Goal: Book appointment/travel/reservation

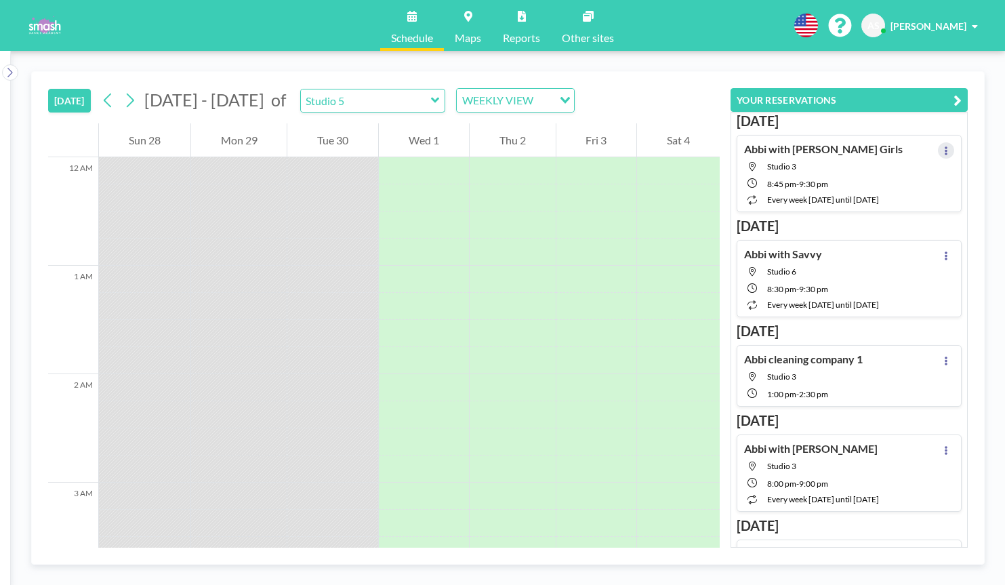
click at [945, 148] on icon at bounding box center [945, 150] width 5 height 9
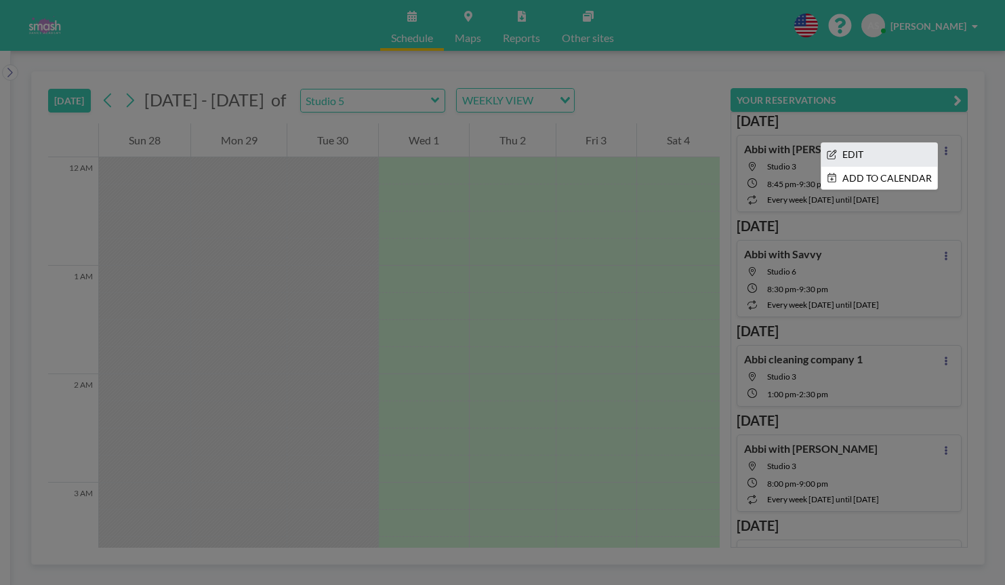
click at [883, 161] on li "EDIT" at bounding box center [879, 154] width 116 height 23
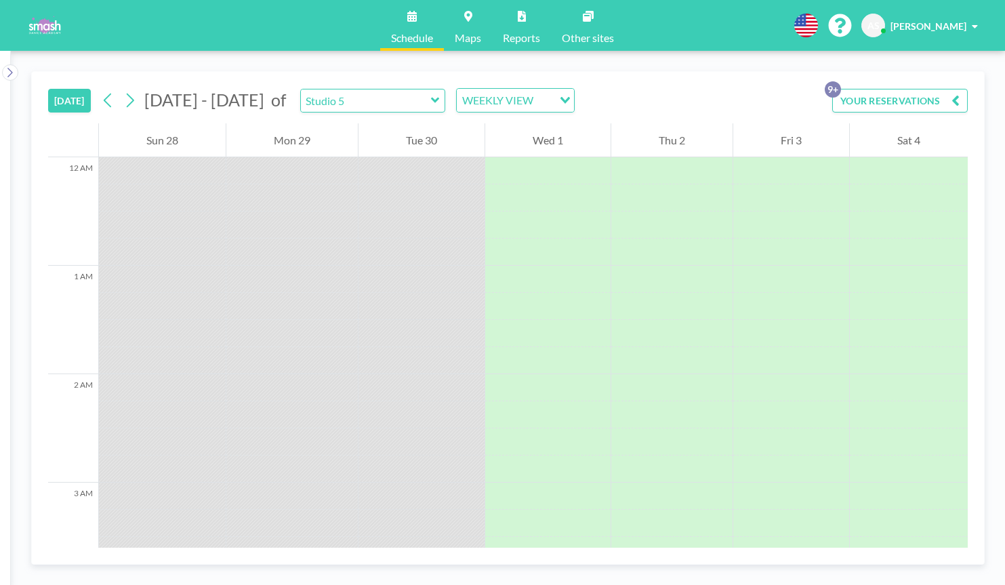
click at [941, 98] on button "YOUR RESERVATIONS 9+" at bounding box center [899, 101] width 135 height 24
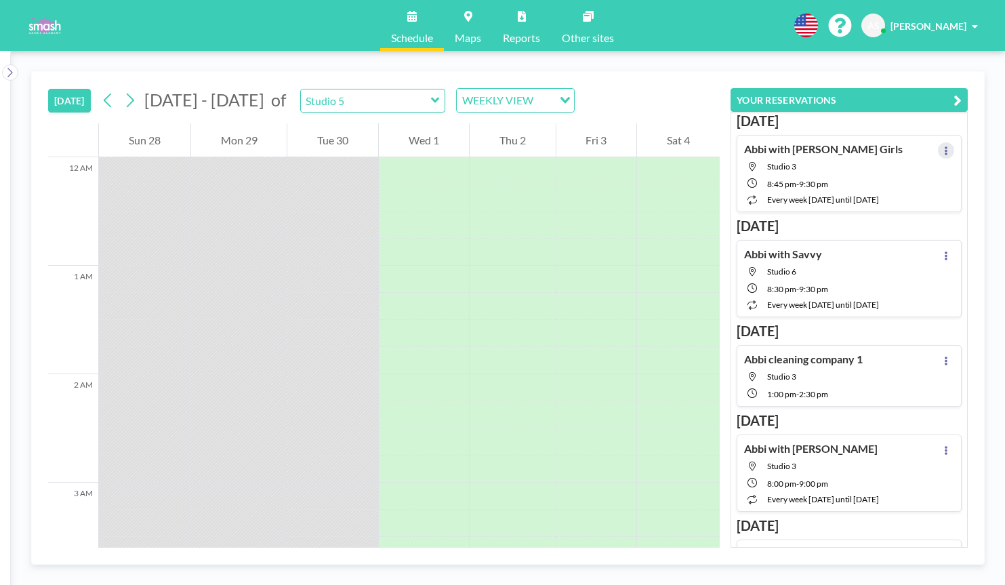
click at [944, 146] on icon at bounding box center [945, 150] width 5 height 9
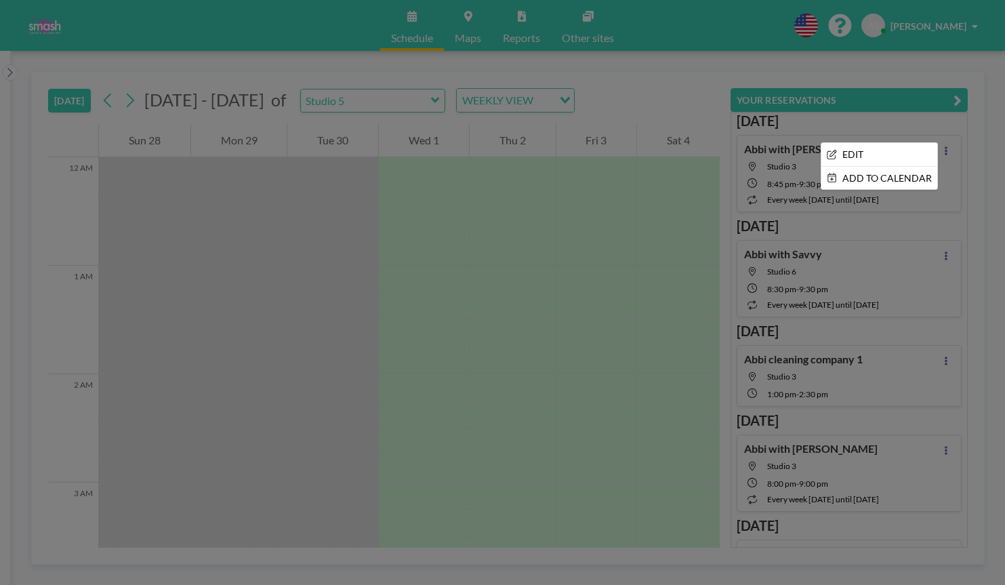
click at [793, 165] on div at bounding box center [502, 292] width 1005 height 585
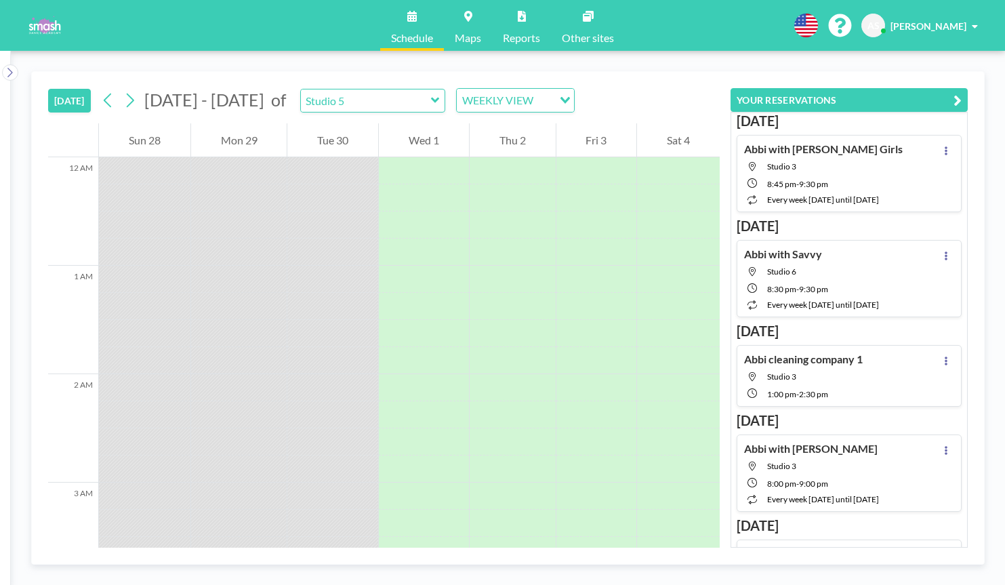
click at [806, 155] on h4 "Abbi with [PERSON_NAME] Girls" at bounding box center [823, 149] width 159 height 14
type input "Studio 3"
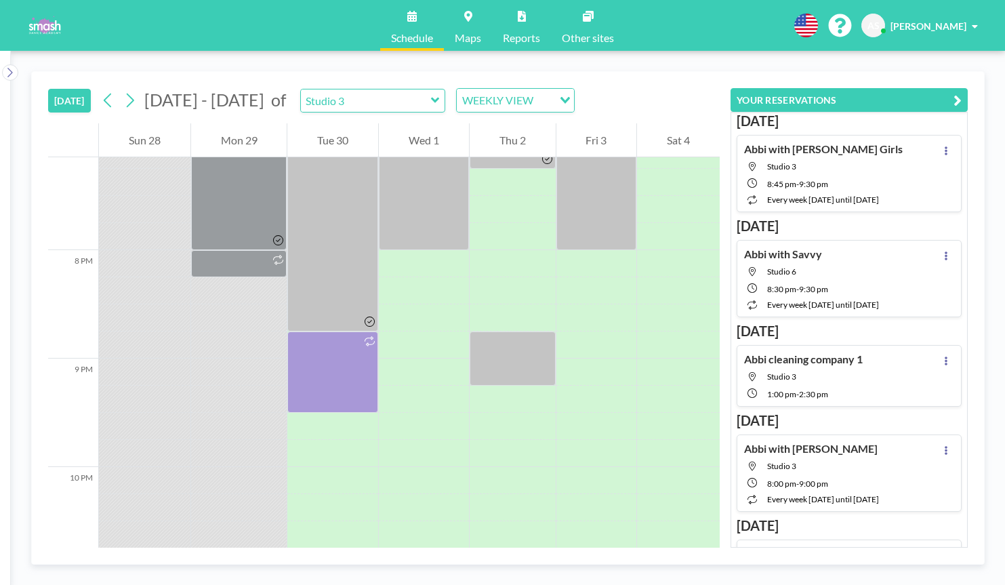
scroll to position [2042, 0]
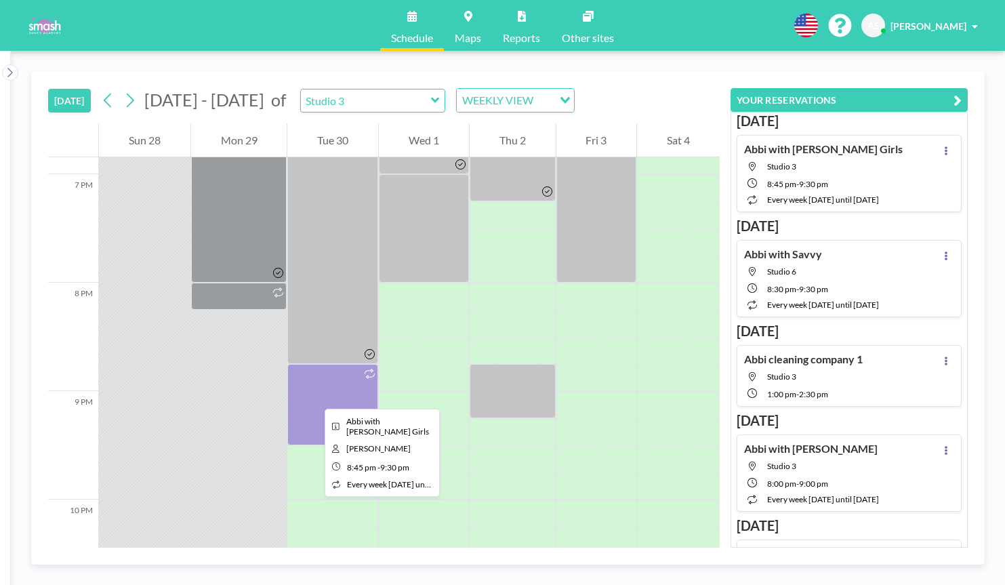
click at [319, 395] on div at bounding box center [332, 404] width 91 height 81
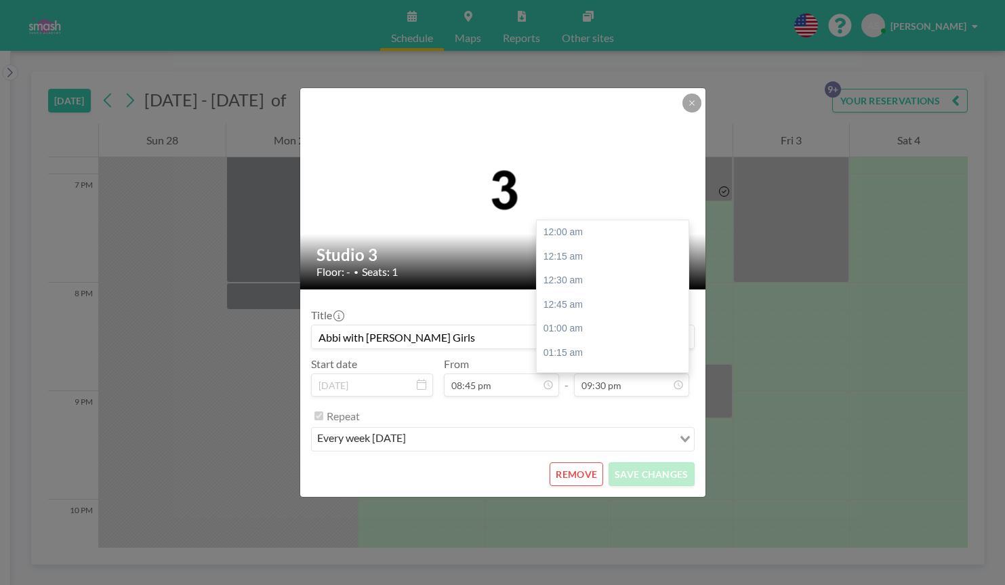
scroll to position [2073, 0]
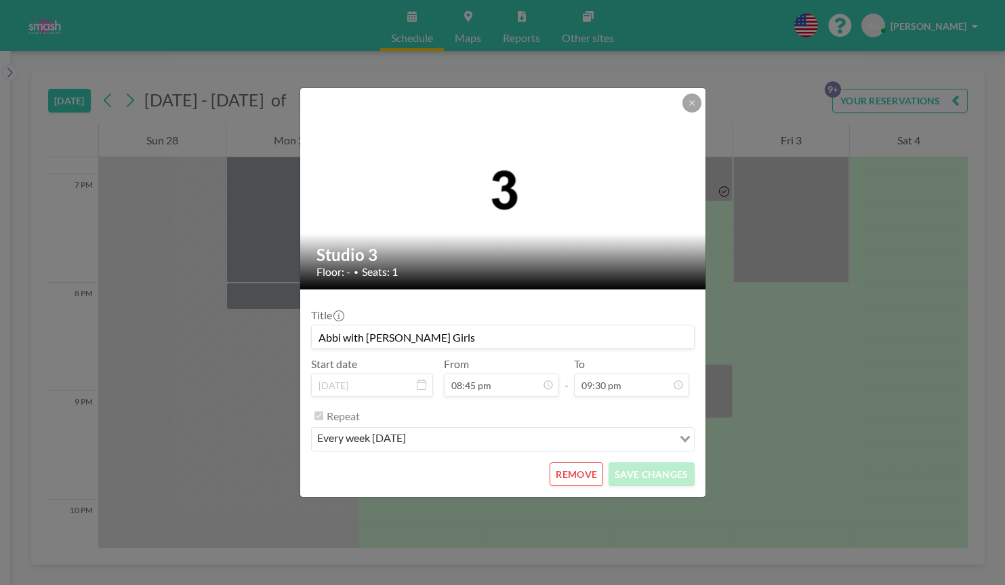
click at [571, 469] on button "REMOVE" at bounding box center [576, 474] width 54 height 24
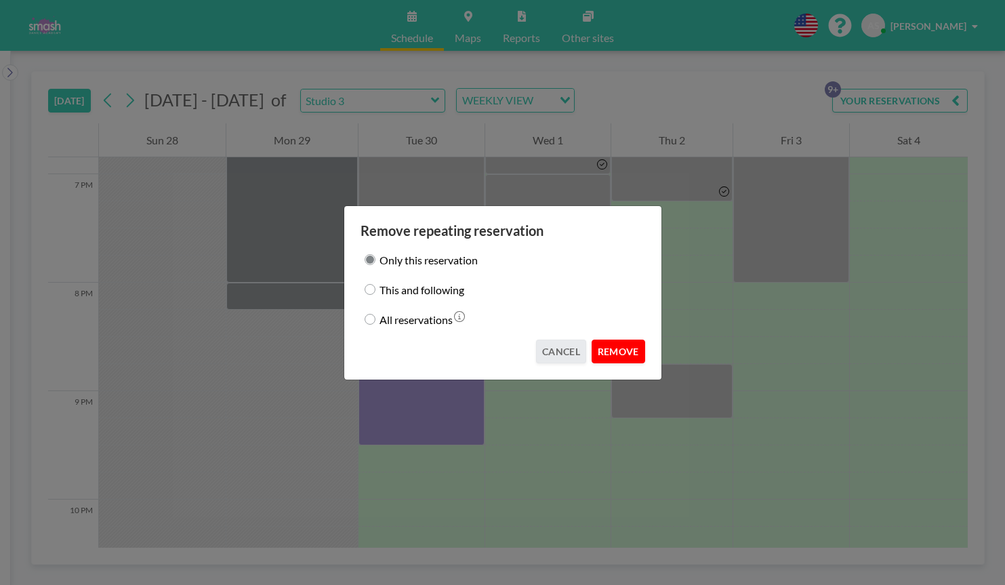
click at [614, 354] on button "REMOVE" at bounding box center [618, 351] width 54 height 24
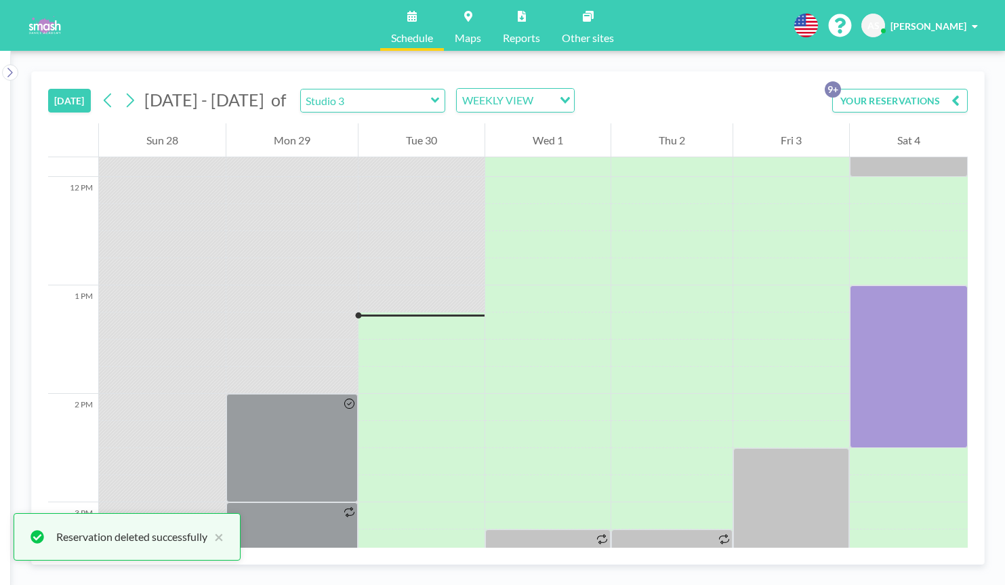
scroll to position [1285, 0]
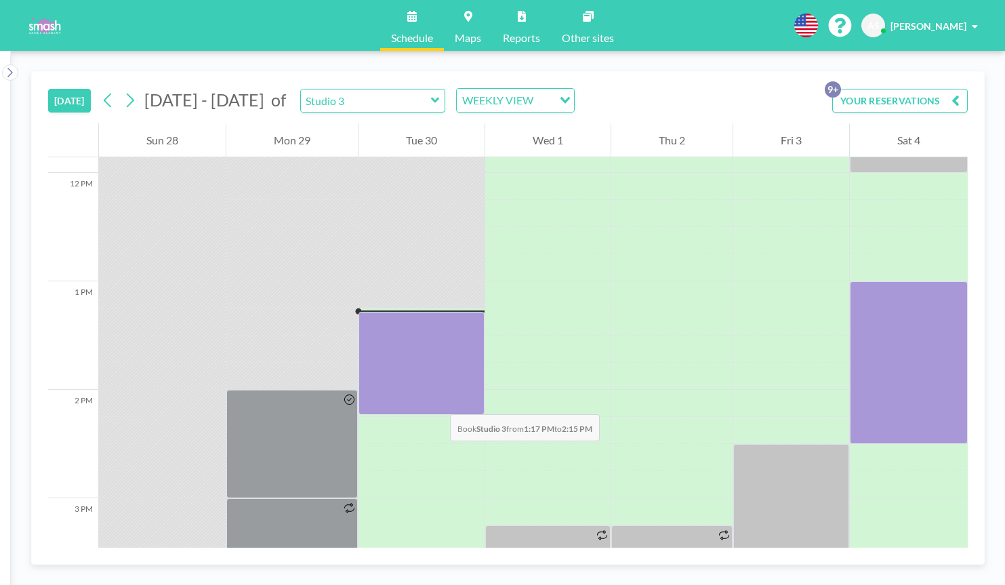
drag, startPoint x: 433, startPoint y: 314, endPoint x: 436, endPoint y: 400, distance: 86.8
click at [436, 400] on div at bounding box center [421, 363] width 126 height 103
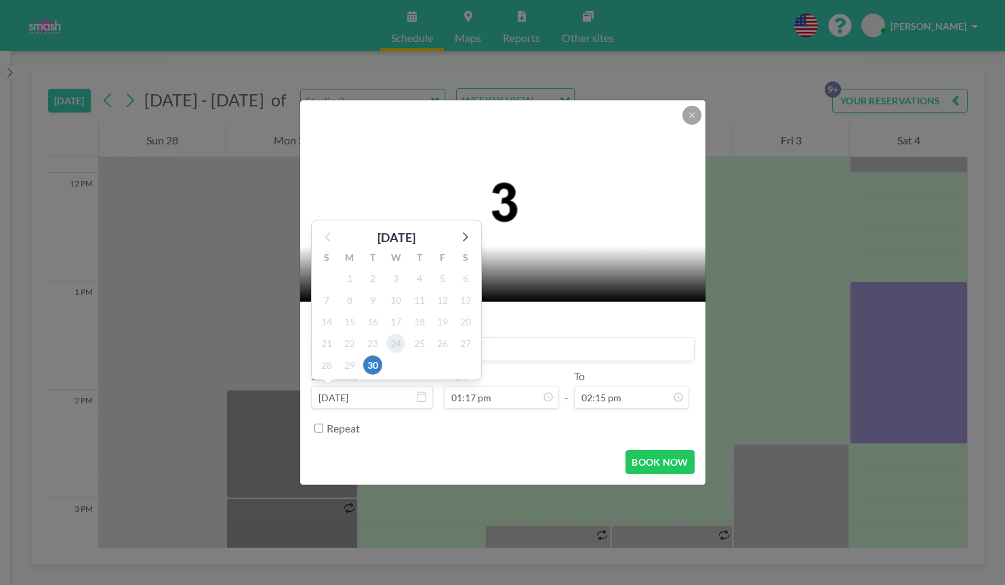
click at [396, 349] on span "24" at bounding box center [395, 342] width 19 height 19
click at [533, 347] on input at bounding box center [503, 348] width 382 height 23
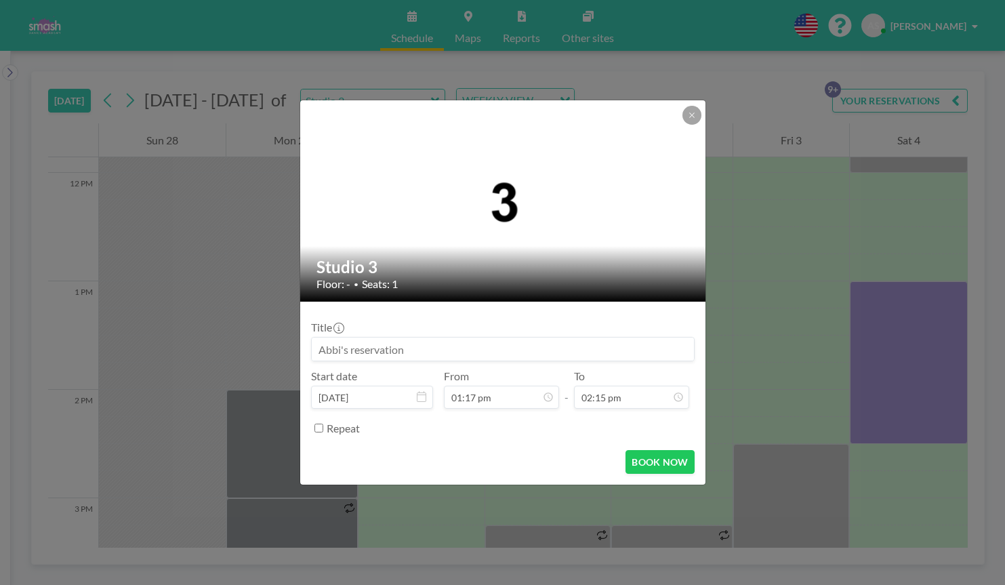
click at [514, 348] on input at bounding box center [503, 348] width 382 height 23
click at [675, 456] on button "BOOK NOW" at bounding box center [659, 462] width 68 height 24
type input "Abbi with Savvy private"
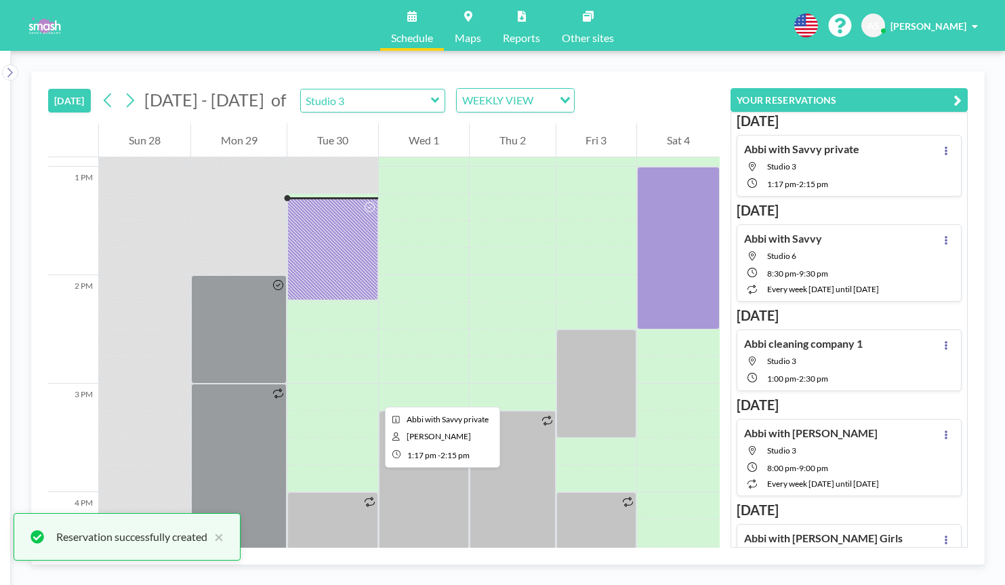
scroll to position [1400, 0]
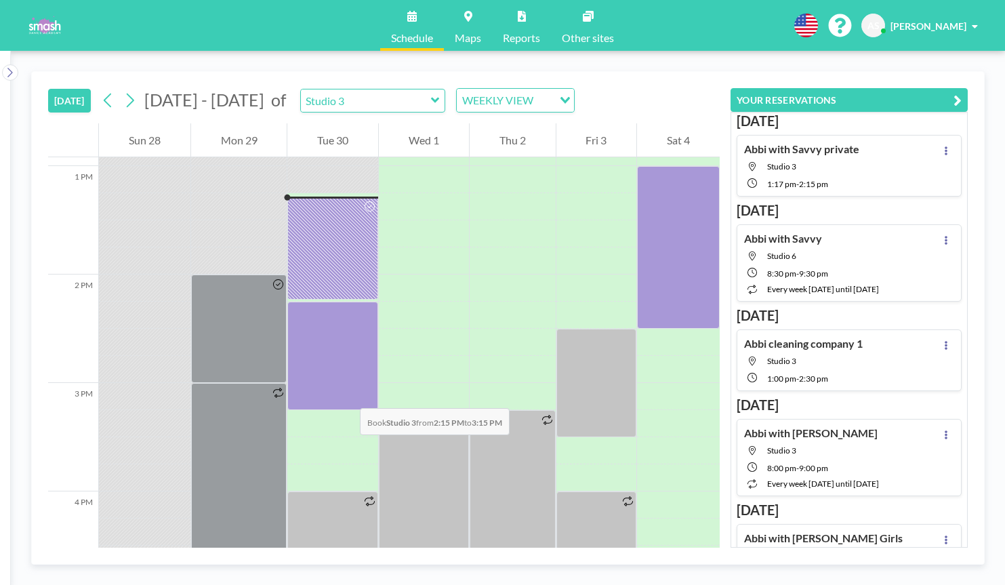
drag, startPoint x: 351, startPoint y: 316, endPoint x: 346, endPoint y: 394, distance: 78.7
click at [346, 394] on div at bounding box center [332, 355] width 91 height 108
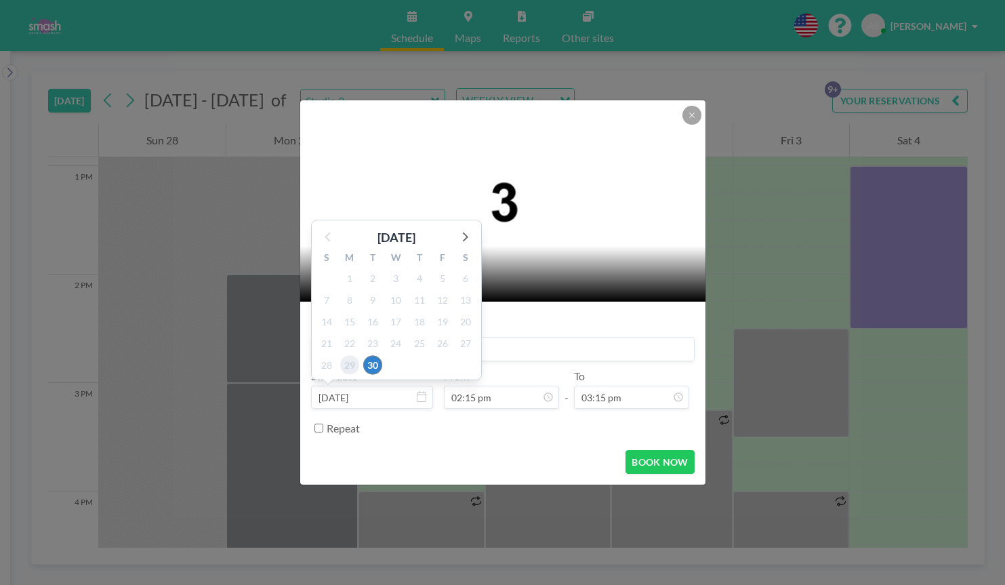
click at [355, 357] on span "29" at bounding box center [349, 364] width 19 height 19
click at [555, 333] on div "Title" at bounding box center [502, 340] width 383 height 41
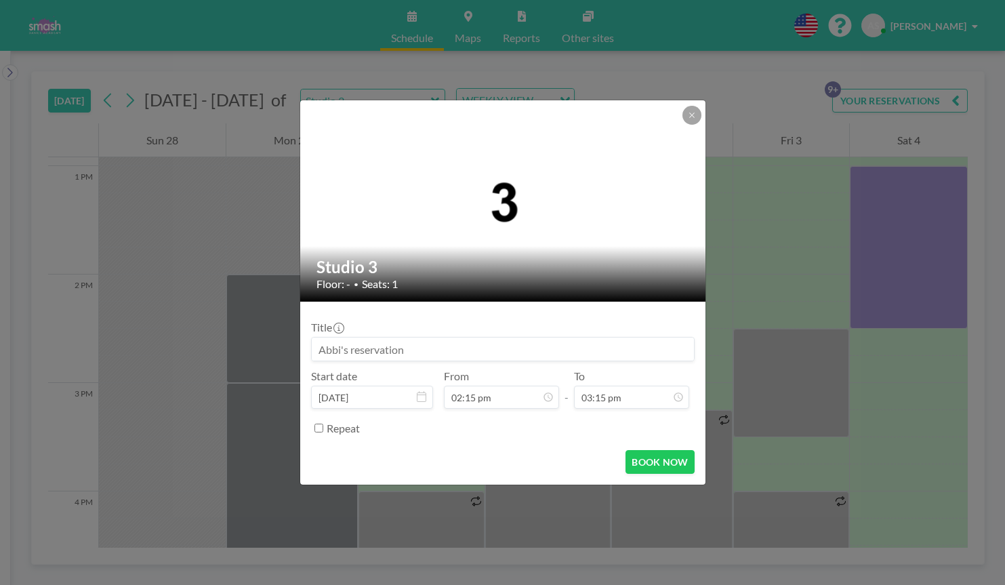
click at [457, 349] on input at bounding box center [503, 348] width 382 height 23
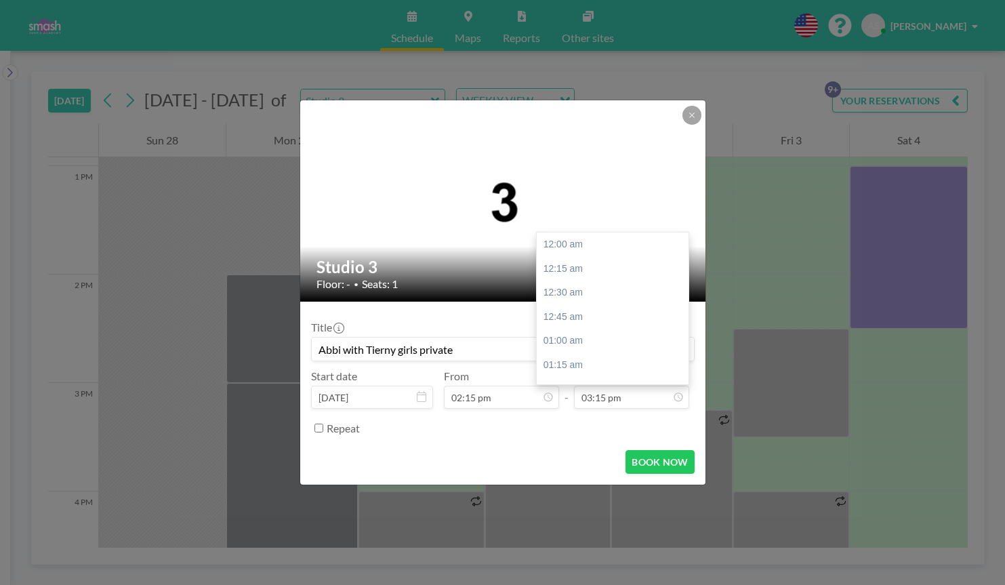
scroll to position [1471, 0]
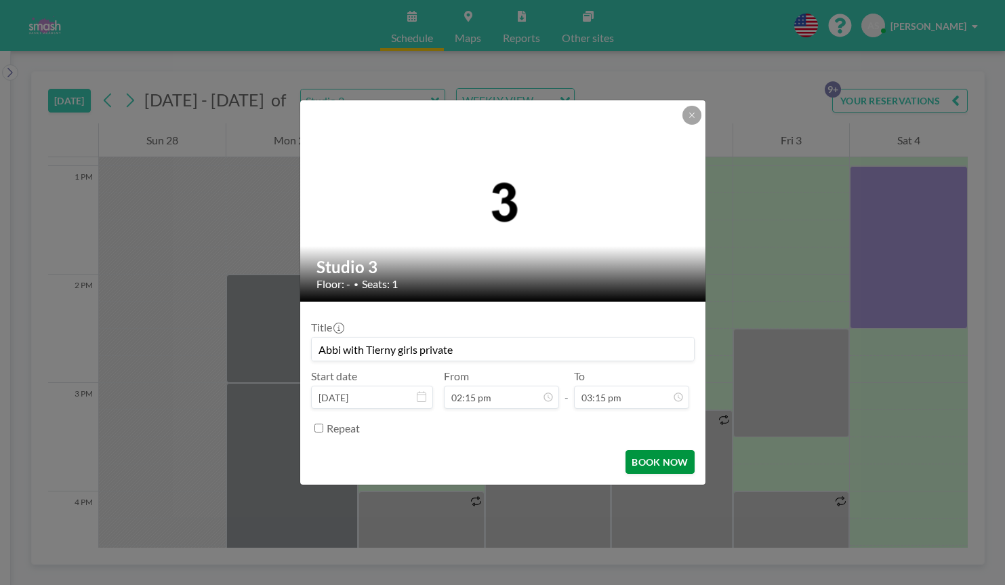
type input "Abbi with Tierny girls private"
click at [657, 457] on button "BOOK NOW" at bounding box center [659, 462] width 68 height 24
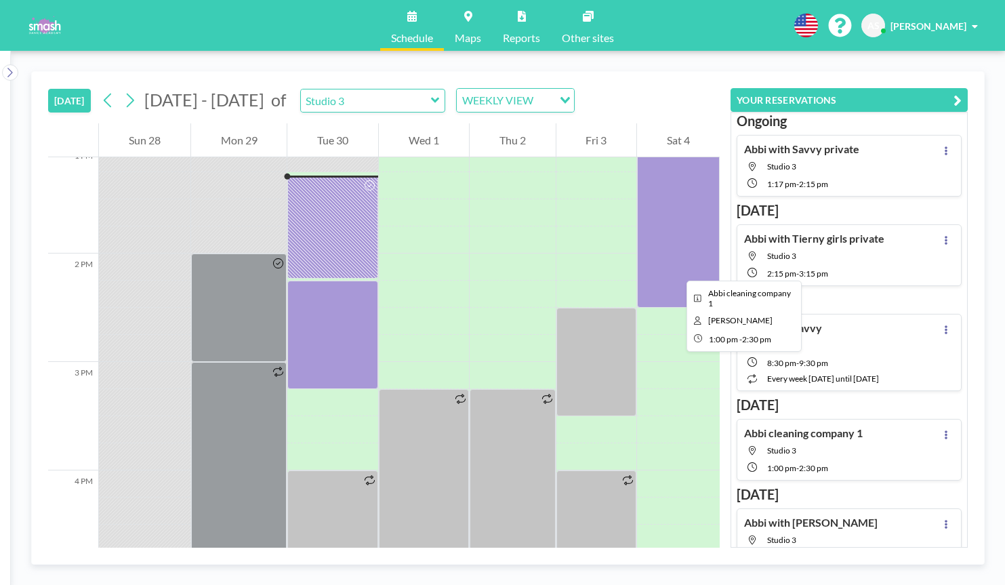
scroll to position [1424, 0]
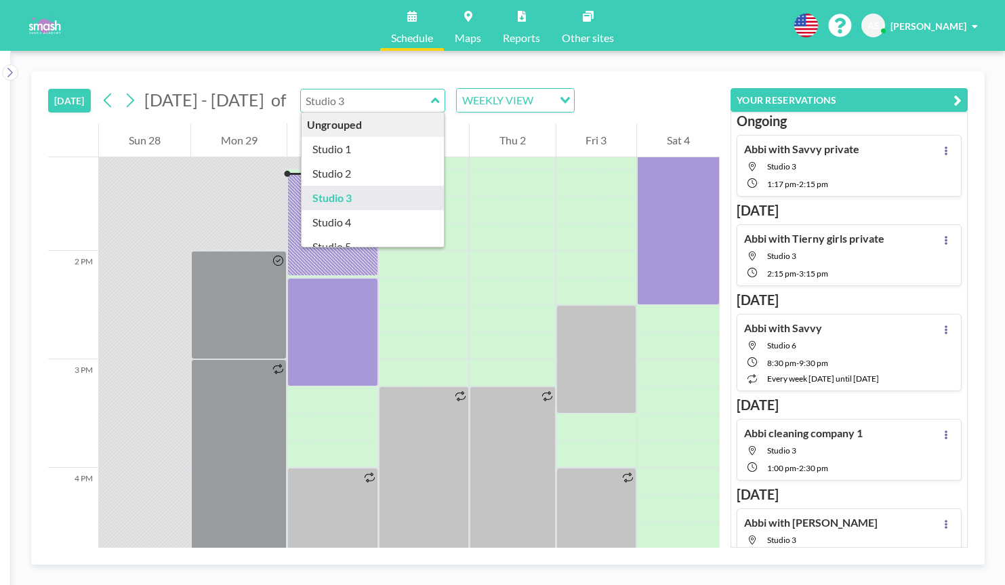
click at [360, 102] on input "text" at bounding box center [366, 100] width 130 height 22
type input "Studio 1"
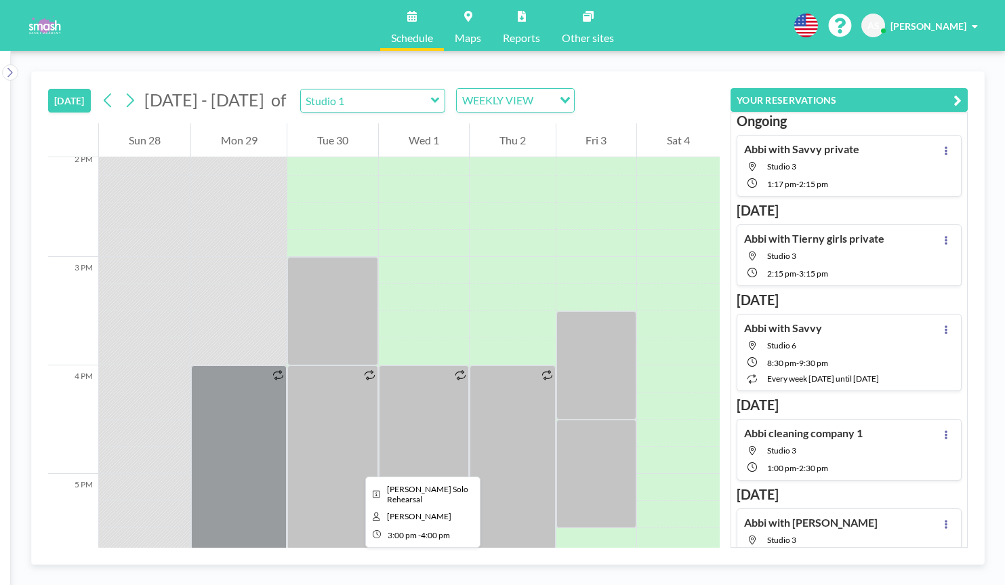
scroll to position [1546, 0]
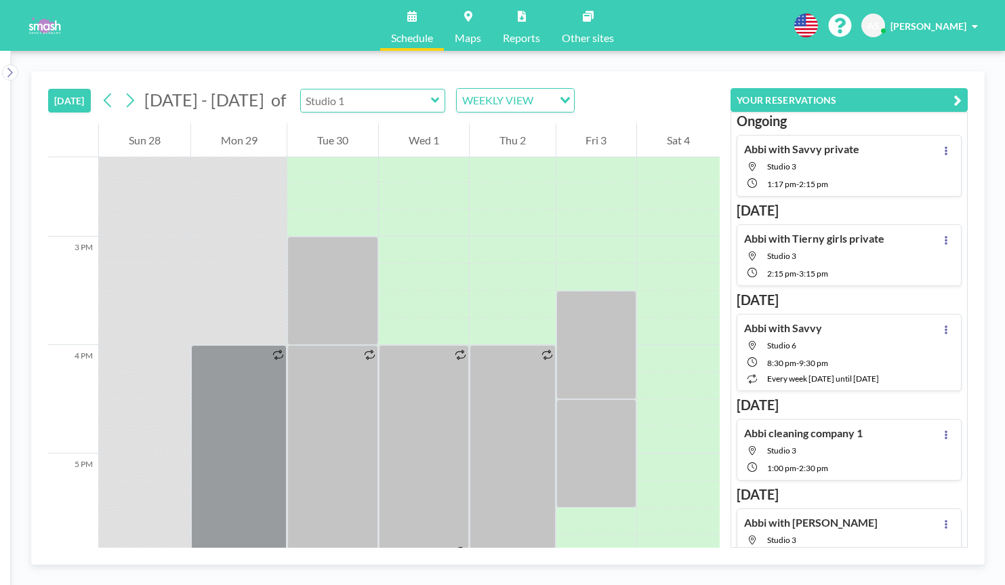
click at [374, 104] on input "text" at bounding box center [366, 100] width 130 height 22
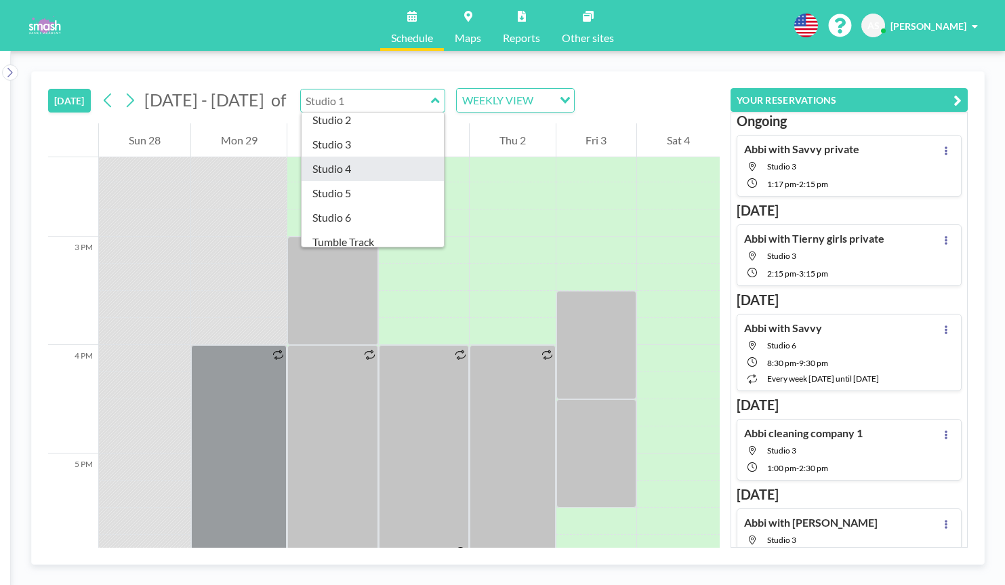
scroll to position [58, 0]
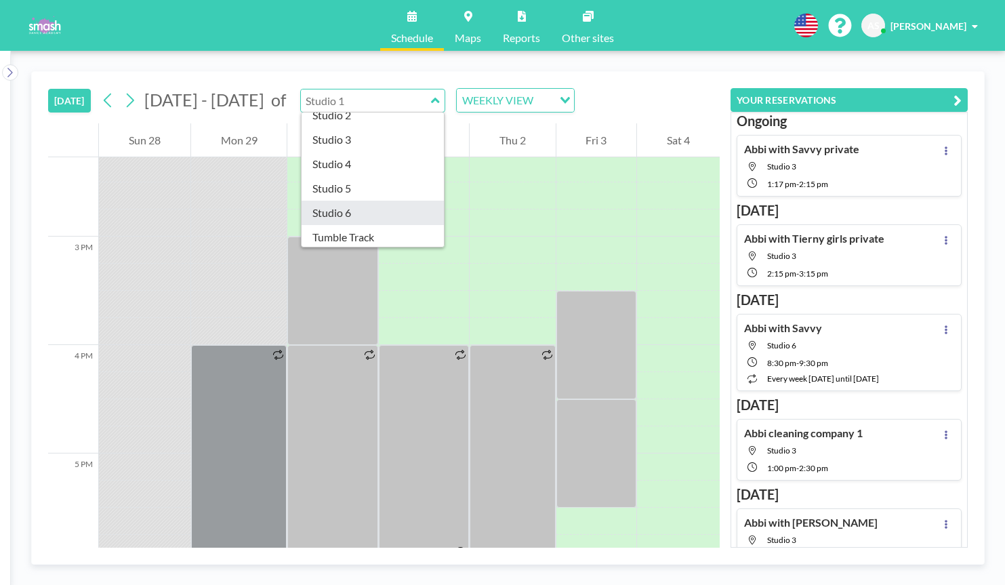
type input "Studio 6"
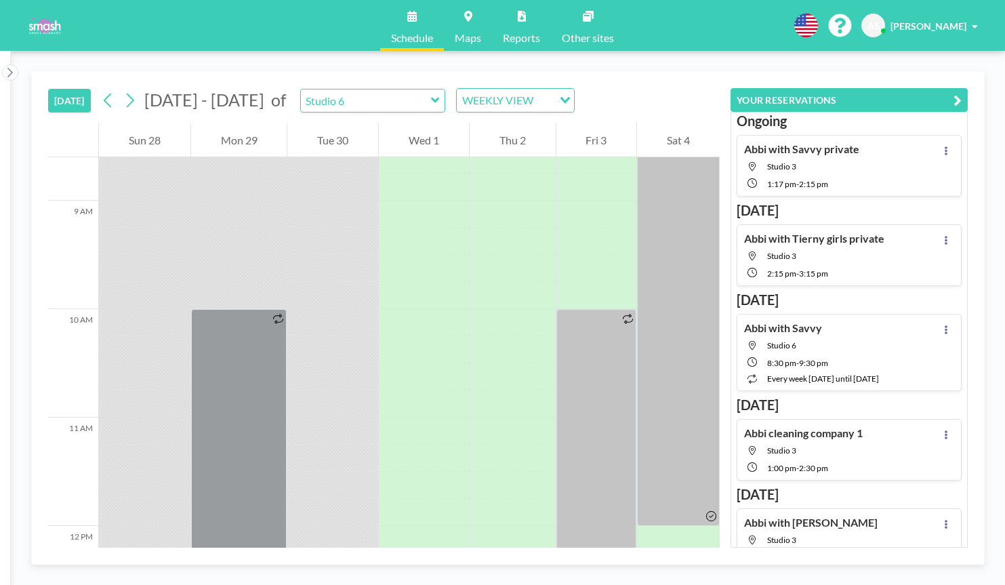
scroll to position [1423, 0]
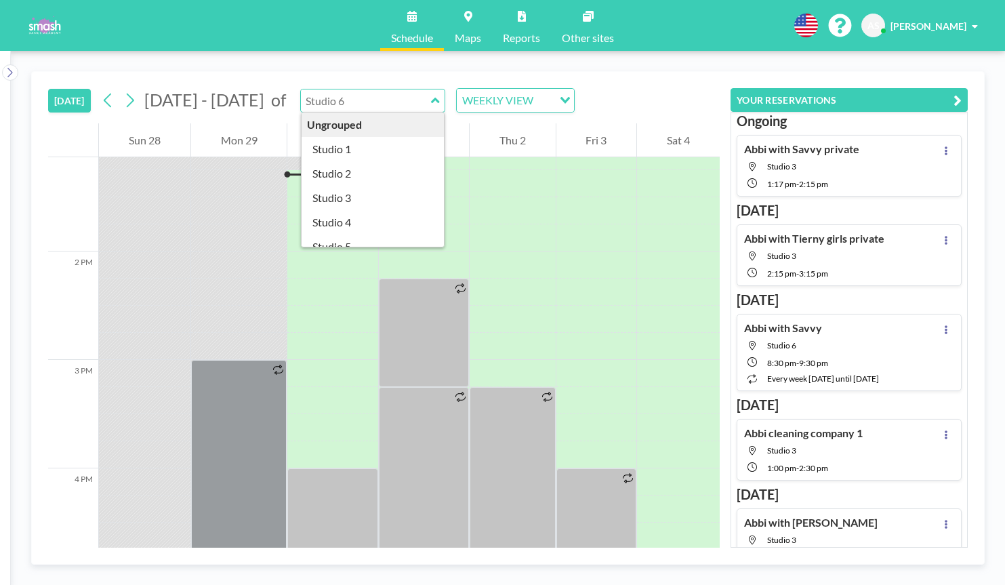
click at [359, 106] on input "text" at bounding box center [366, 100] width 130 height 22
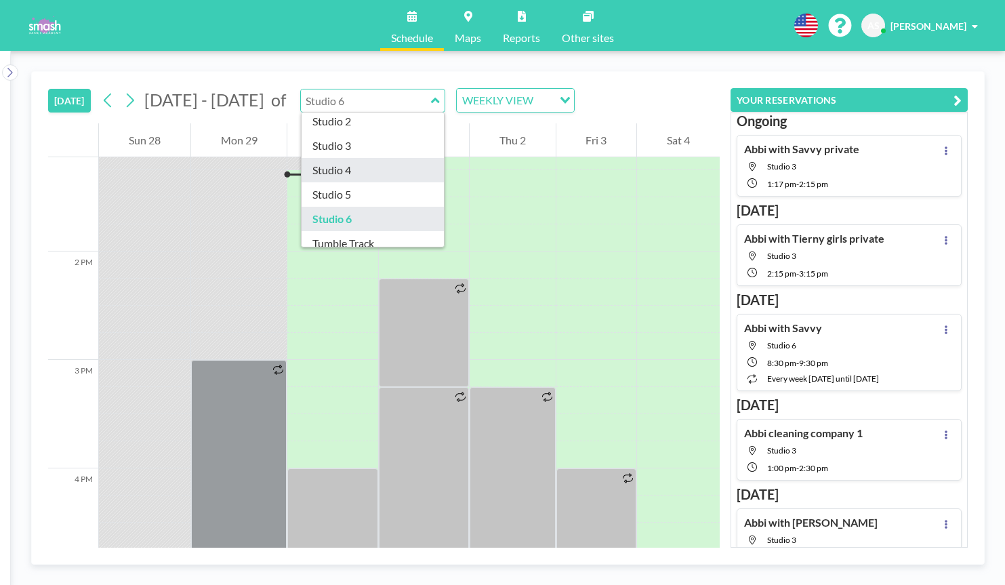
scroll to position [54, 0]
type input "Studio 4"
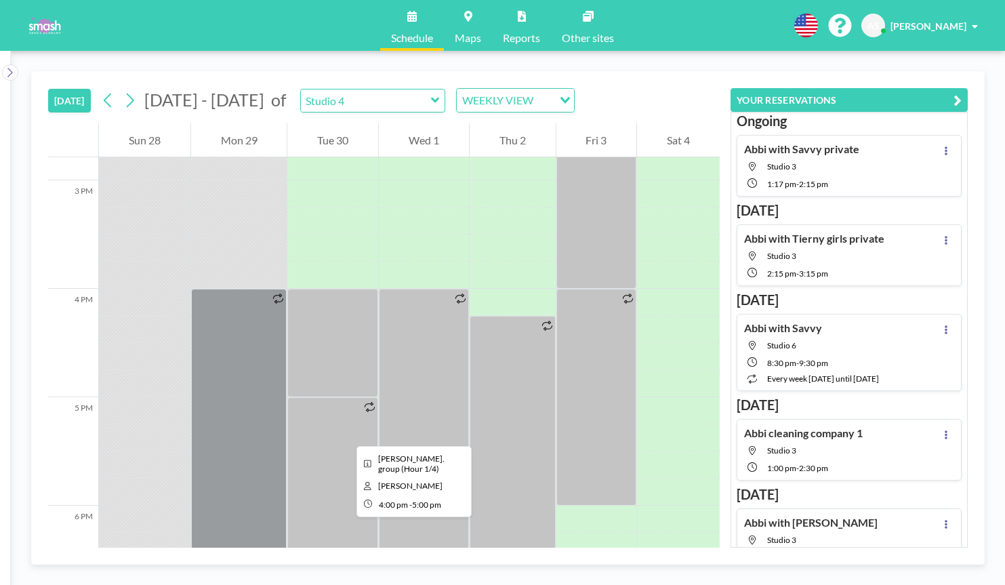
scroll to position [1601, 0]
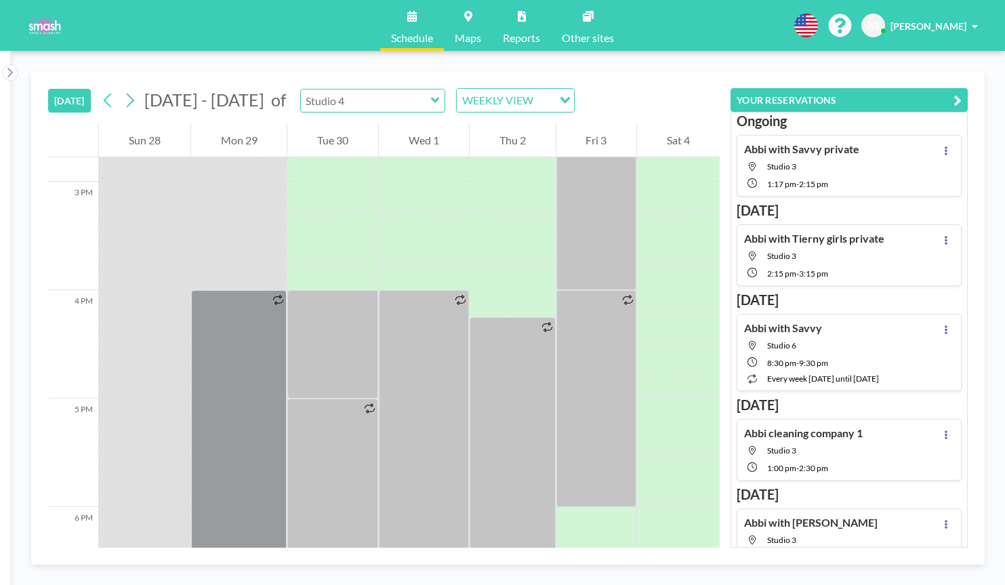
click at [361, 104] on input "text" at bounding box center [366, 100] width 130 height 22
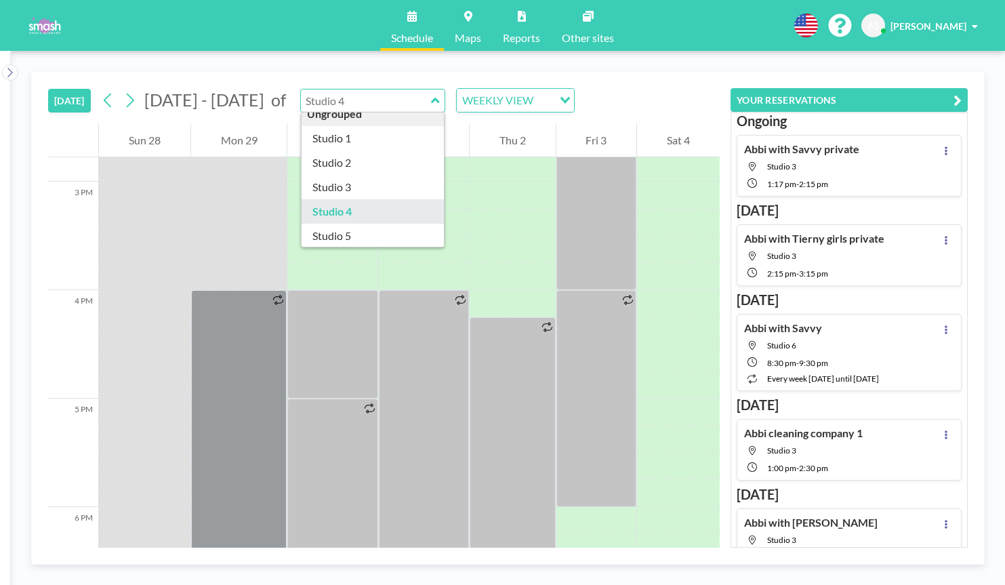
scroll to position [9, 0]
type input "Studio 2"
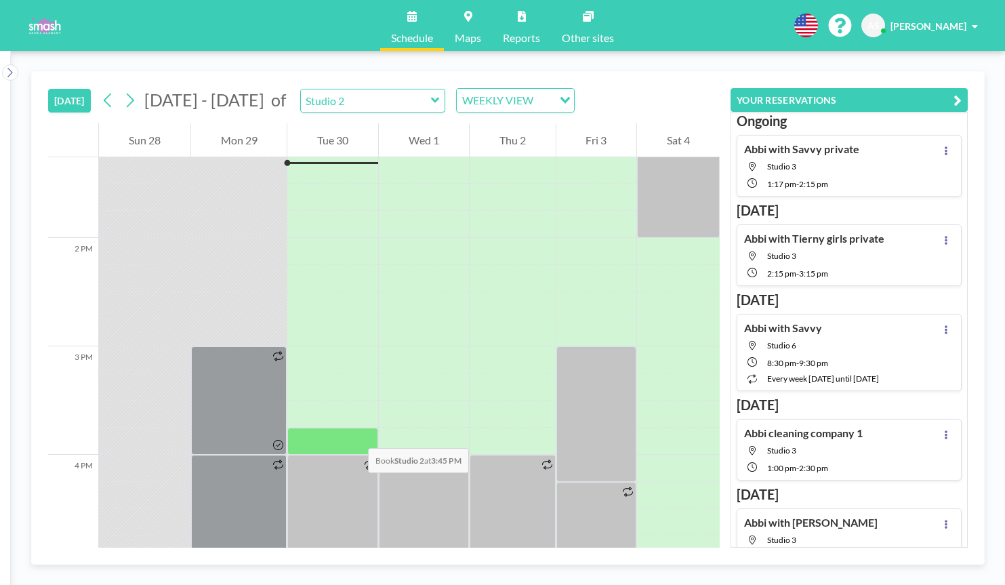
scroll to position [1443, 0]
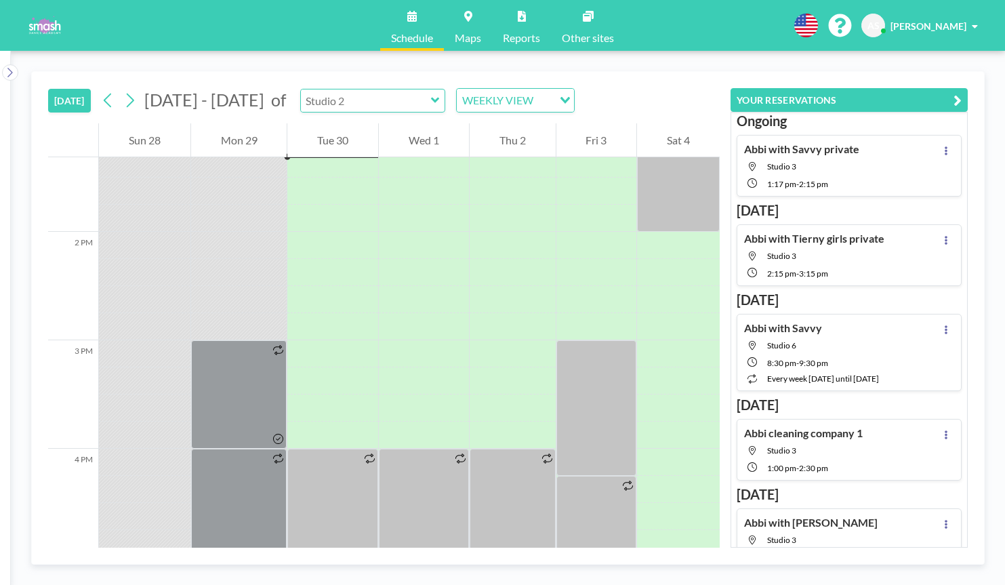
click at [376, 106] on input "text" at bounding box center [366, 100] width 130 height 22
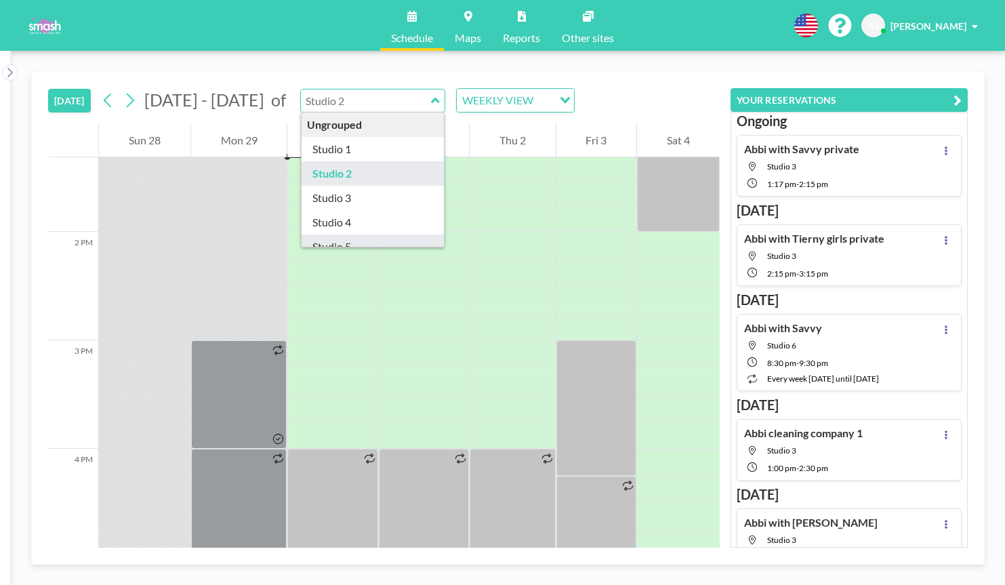
type input "Studio 5"
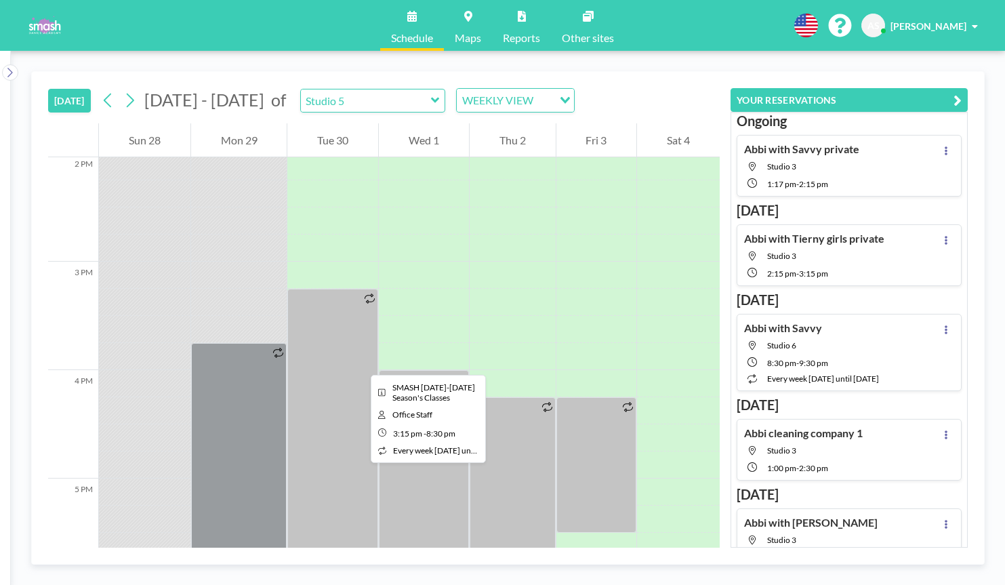
scroll to position [1510, 0]
